Goal: Task Accomplishment & Management: Book appointment/travel/reservation

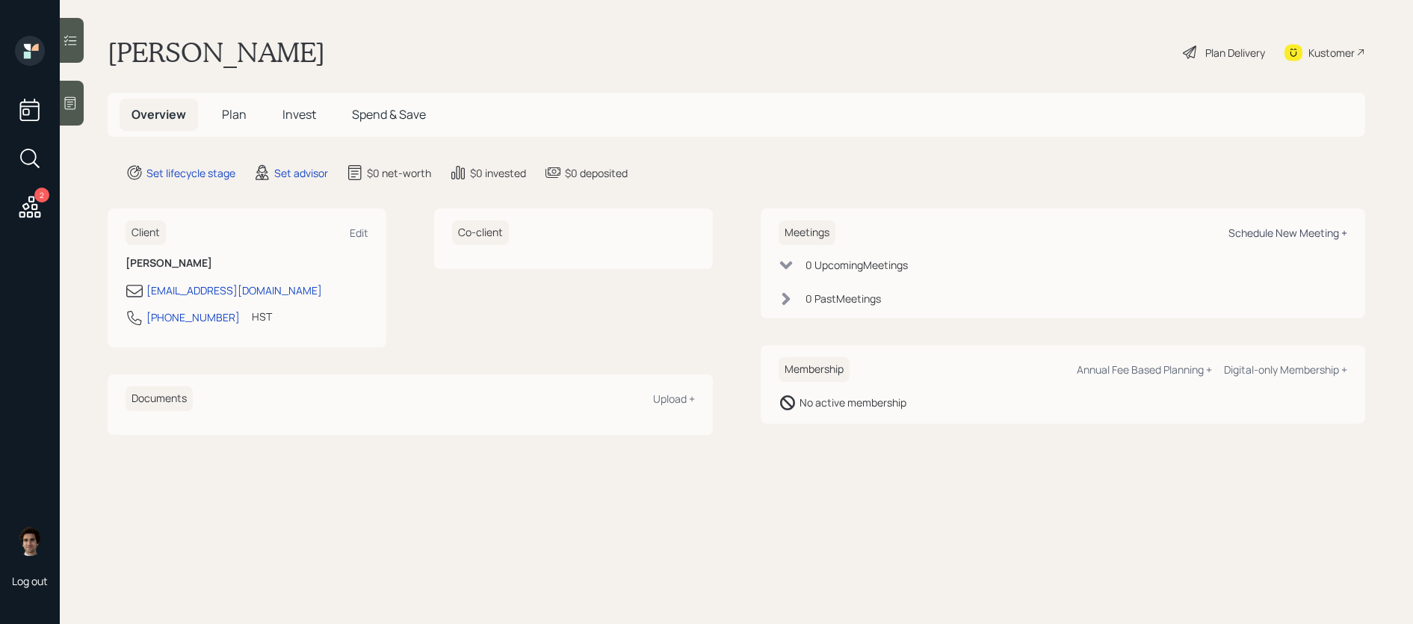
click at [1245, 229] on div "Schedule New Meeting +" at bounding box center [1287, 233] width 119 height 14
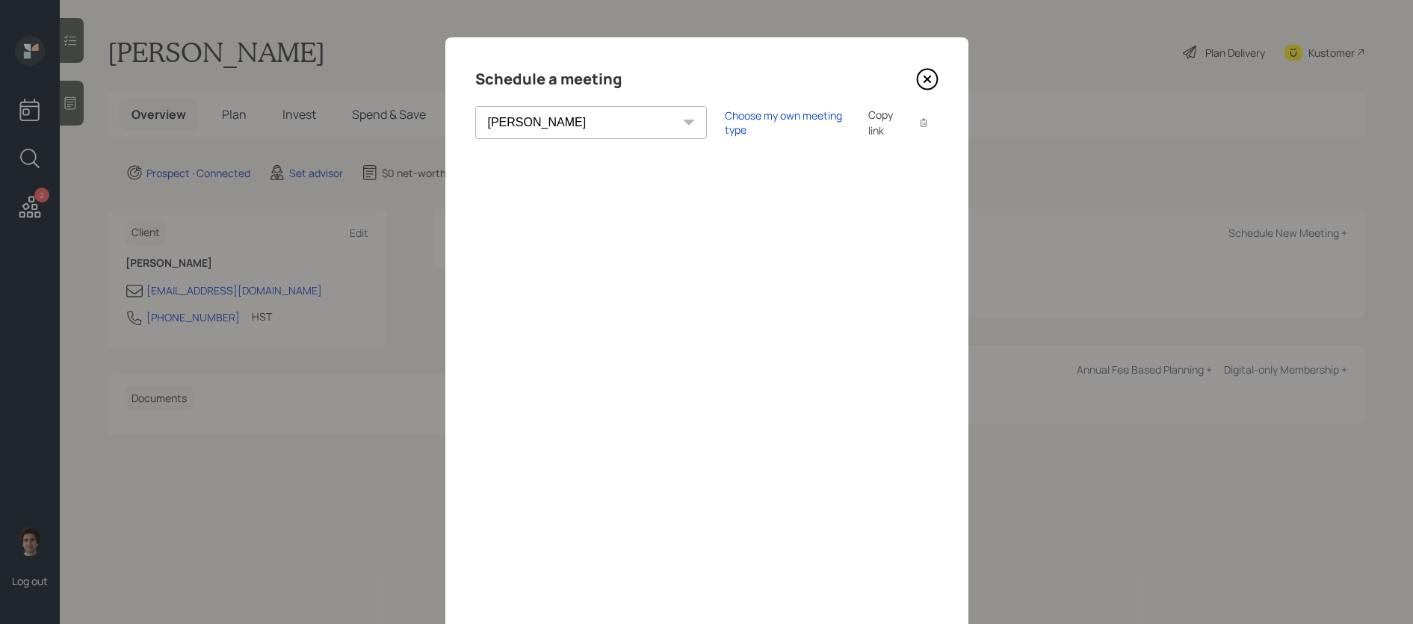
click at [560, 95] on div "Schedule a meeting [PERSON_NAME] [PERSON_NAME] [PERSON_NAME] [PERSON_NAME] [PER…" at bounding box center [706, 336] width 523 height 598
click at [564, 130] on select "[PERSON_NAME] [PERSON_NAME] [PERSON_NAME] [PERSON_NAME] [PERSON_NAME] [PERSON_N…" at bounding box center [591, 122] width 232 height 33
select select "59554aeb-d739-4552-90b9-0d27d70b4bf7"
click at [475, 106] on select "[PERSON_NAME] [PERSON_NAME] [PERSON_NAME] [PERSON_NAME] [PERSON_NAME] [PERSON_N…" at bounding box center [591, 122] width 232 height 33
click at [725, 122] on div "Choose my own meeting type" at bounding box center [788, 122] width 126 height 28
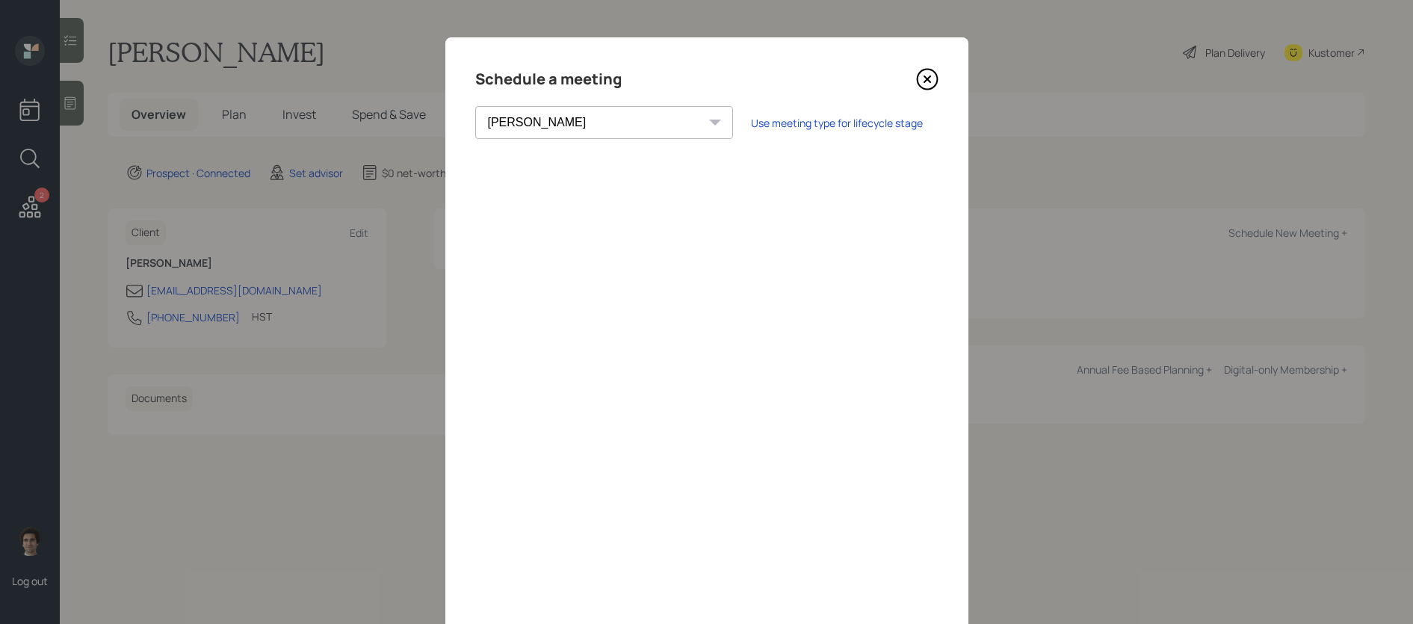
click at [929, 77] on icon at bounding box center [926, 79] width 6 height 6
